Goal: Task Accomplishment & Management: Use online tool/utility

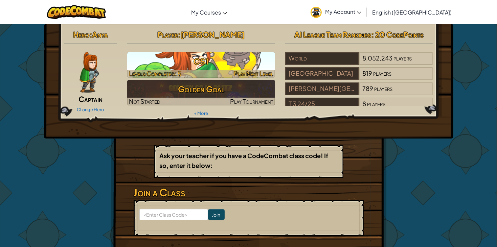
click at [211, 70] on div at bounding box center [201, 74] width 148 height 8
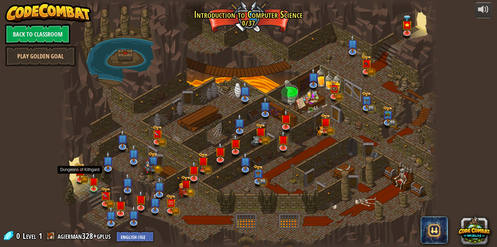
click at [84, 186] on div at bounding box center [248, 124] width 379 height 248
click at [97, 190] on link at bounding box center [95, 188] width 14 height 14
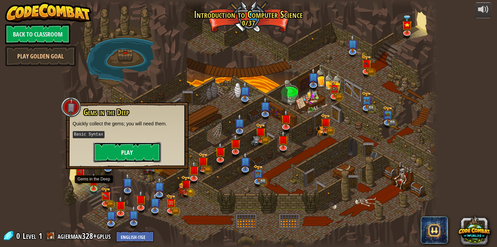
click at [141, 152] on button "Play" at bounding box center [127, 152] width 68 height 20
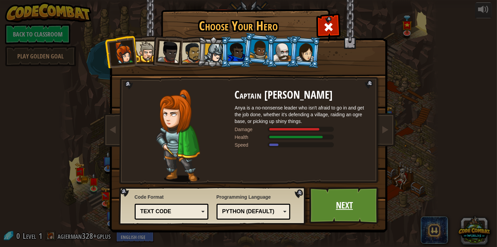
click at [336, 205] on link "Next" at bounding box center [344, 205] width 71 height 37
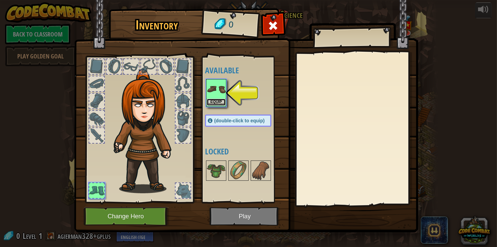
click at [220, 101] on button "Equip" at bounding box center [216, 102] width 19 height 7
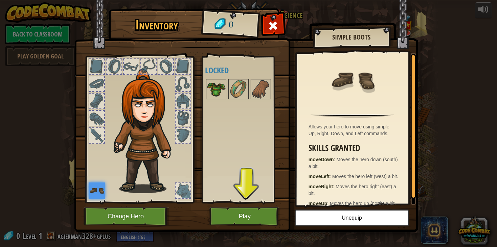
click at [212, 92] on img at bounding box center [216, 89] width 19 height 19
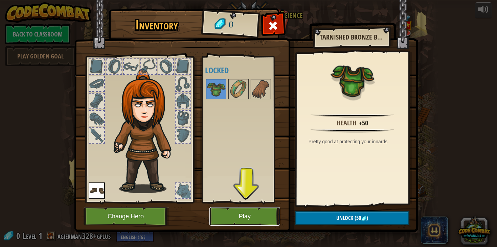
click at [234, 217] on button "Play" at bounding box center [244, 216] width 71 height 19
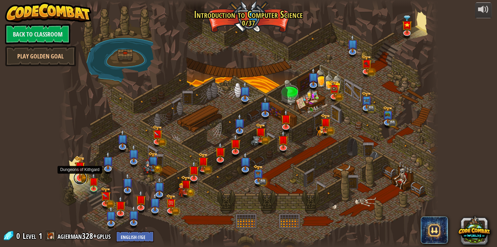
click at [82, 179] on link at bounding box center [80, 179] width 14 height 14
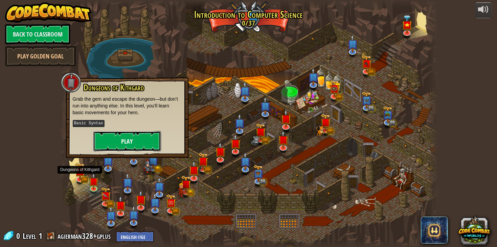
click at [133, 142] on button "Play" at bounding box center [127, 141] width 68 height 20
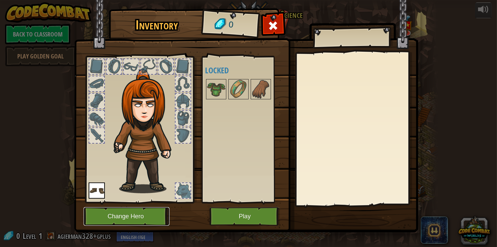
click at [138, 210] on button "Change Hero" at bounding box center [127, 216] width 86 height 19
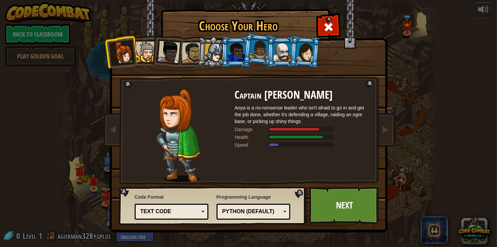
click at [289, 51] on div at bounding box center [283, 52] width 18 height 18
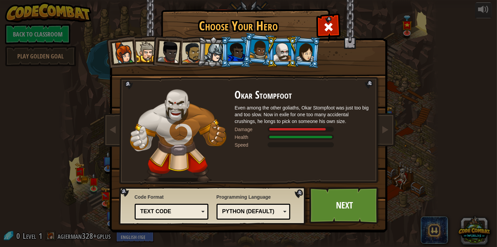
click at [299, 51] on div at bounding box center [305, 51] width 19 height 19
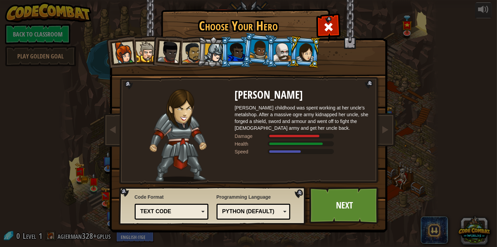
click at [283, 53] on div at bounding box center [283, 52] width 18 height 18
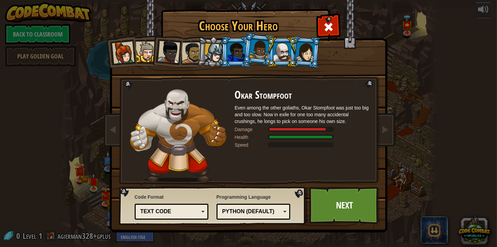
click at [267, 59] on li at bounding box center [282, 52] width 30 height 31
click at [260, 52] on div at bounding box center [259, 50] width 19 height 20
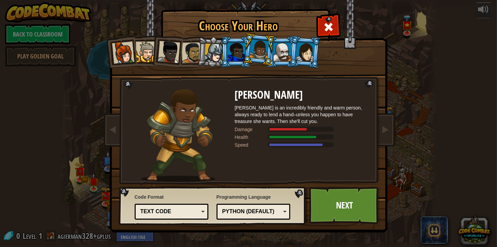
click at [234, 50] on div at bounding box center [237, 52] width 18 height 18
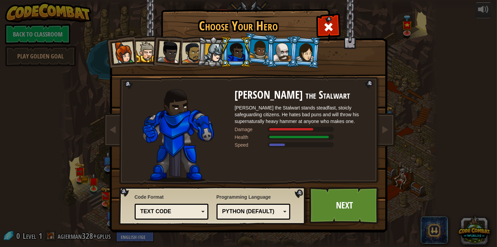
click at [306, 57] on div at bounding box center [305, 51] width 19 height 19
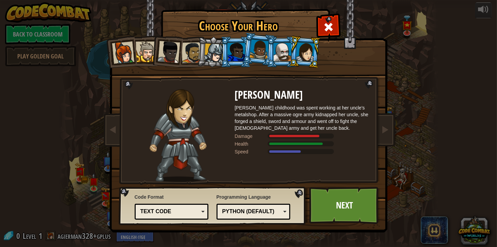
click at [232, 54] on div at bounding box center [237, 52] width 18 height 18
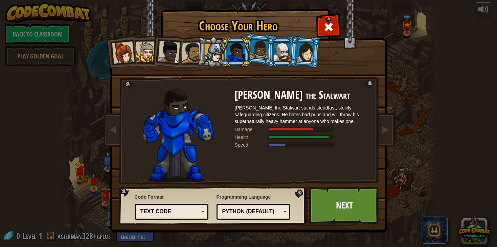
click at [211, 55] on div at bounding box center [213, 53] width 19 height 19
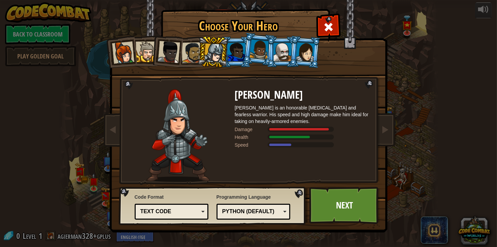
click at [184, 57] on div at bounding box center [191, 52] width 21 height 21
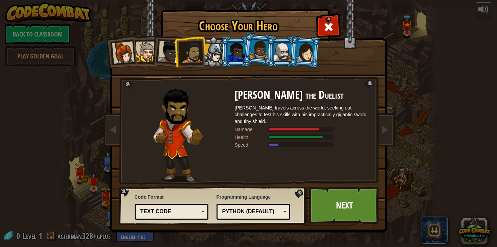
click at [167, 58] on div at bounding box center [169, 52] width 22 height 22
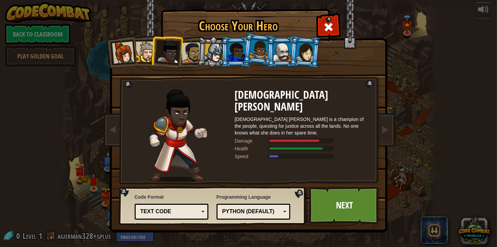
click at [148, 57] on div at bounding box center [146, 52] width 21 height 21
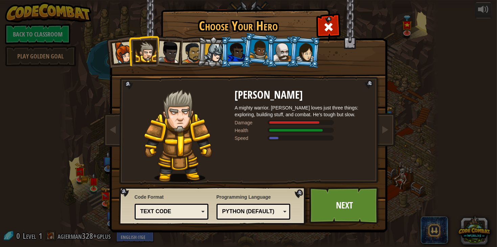
click at [127, 55] on div at bounding box center [123, 53] width 22 height 22
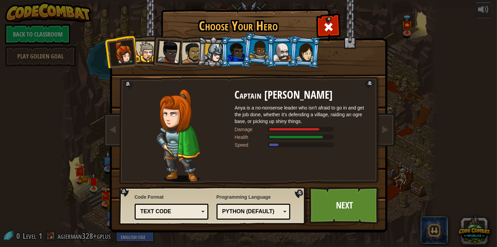
click at [313, 58] on div at bounding box center [305, 51] width 19 height 19
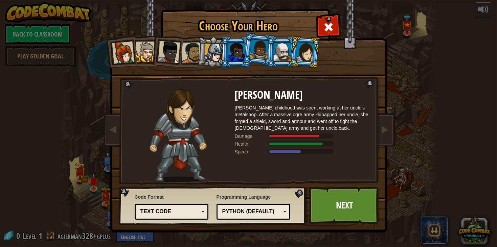
click at [283, 56] on div at bounding box center [283, 52] width 18 height 18
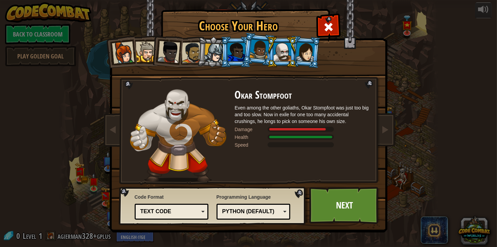
click at [251, 58] on div at bounding box center [259, 50] width 19 height 20
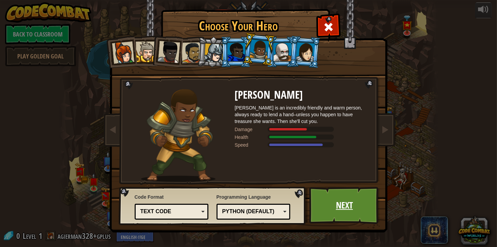
click at [357, 200] on link "Next" at bounding box center [344, 205] width 71 height 37
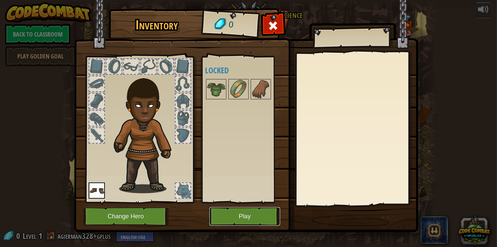
click at [257, 214] on button "Play" at bounding box center [244, 216] width 71 height 19
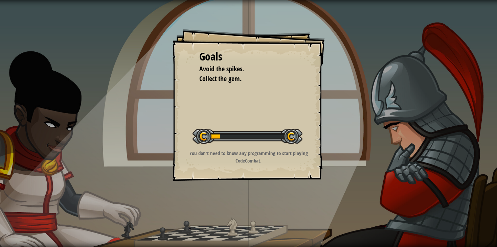
click at [225, 149] on div "Start Level" at bounding box center [247, 135] width 110 height 27
